Goal: Task Accomplishment & Management: Use online tool/utility

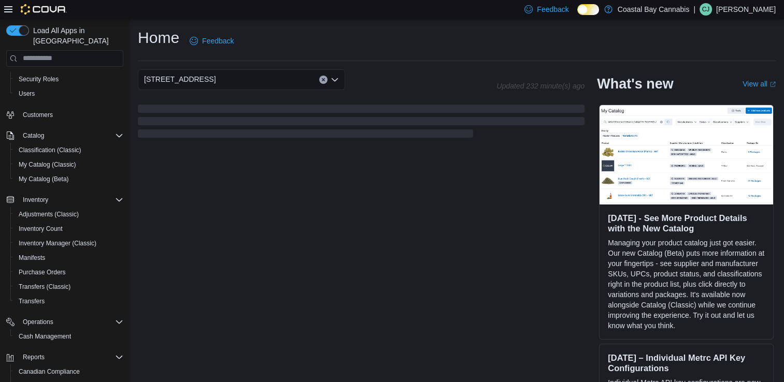
scroll to position [113, 0]
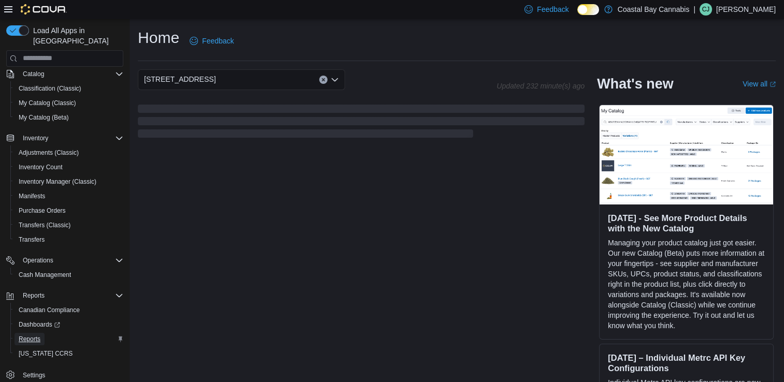
click at [31, 335] on span "Reports" at bounding box center [30, 339] width 22 height 8
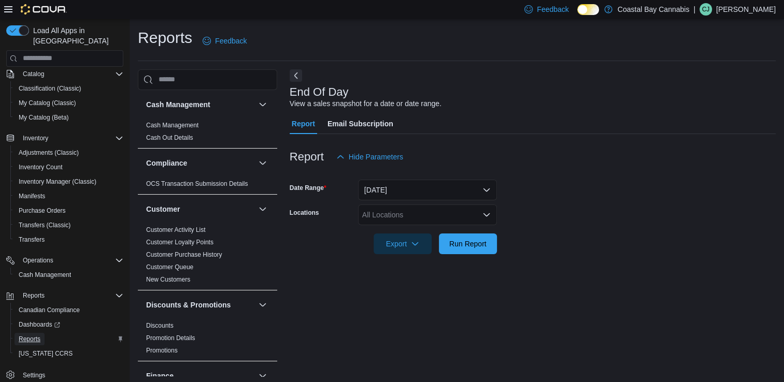
scroll to position [3, 0]
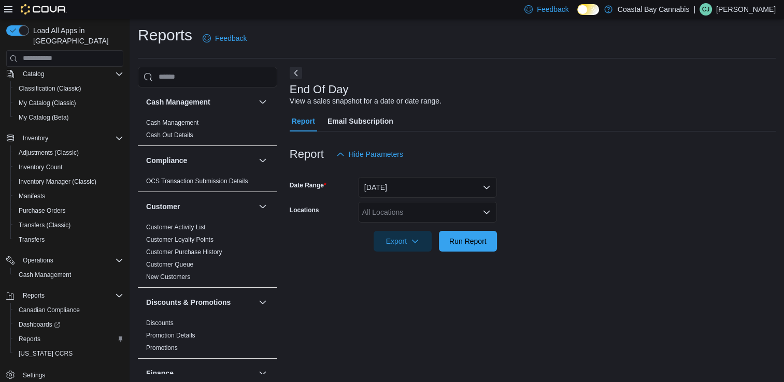
click at [415, 219] on div "All Locations" at bounding box center [427, 212] width 139 height 21
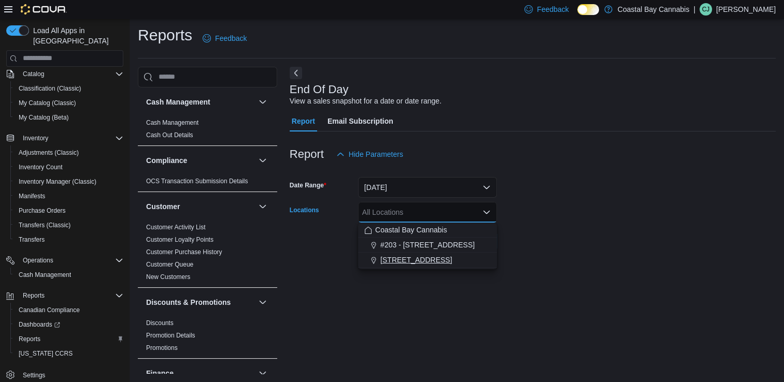
click at [429, 257] on span "[STREET_ADDRESS]" at bounding box center [415, 260] width 71 height 10
click at [387, 294] on div "End Of Day View a sales snapshot for a date or date range. Report Email Subscri…" at bounding box center [533, 221] width 486 height 308
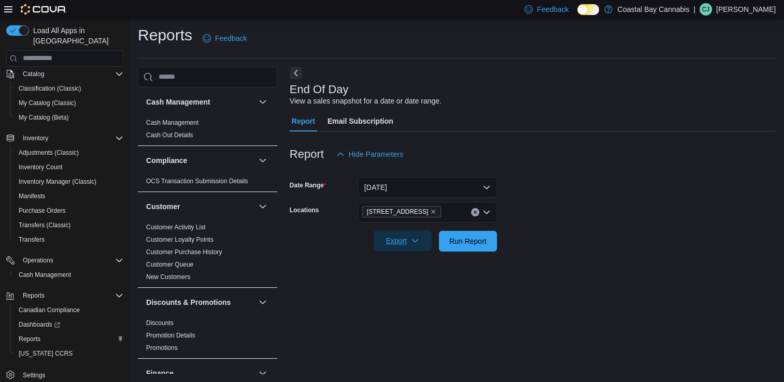
click at [395, 247] on span "Export" at bounding box center [403, 241] width 46 height 21
click at [406, 287] on span "Export to Pdf" at bounding box center [404, 283] width 47 height 8
click at [412, 287] on span "Export to Pdf" at bounding box center [404, 283] width 47 height 8
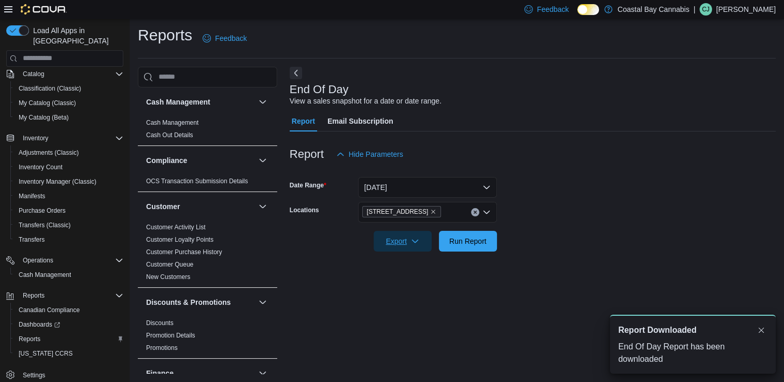
scroll to position [0, 0]
